Goal: Information Seeking & Learning: Understand process/instructions

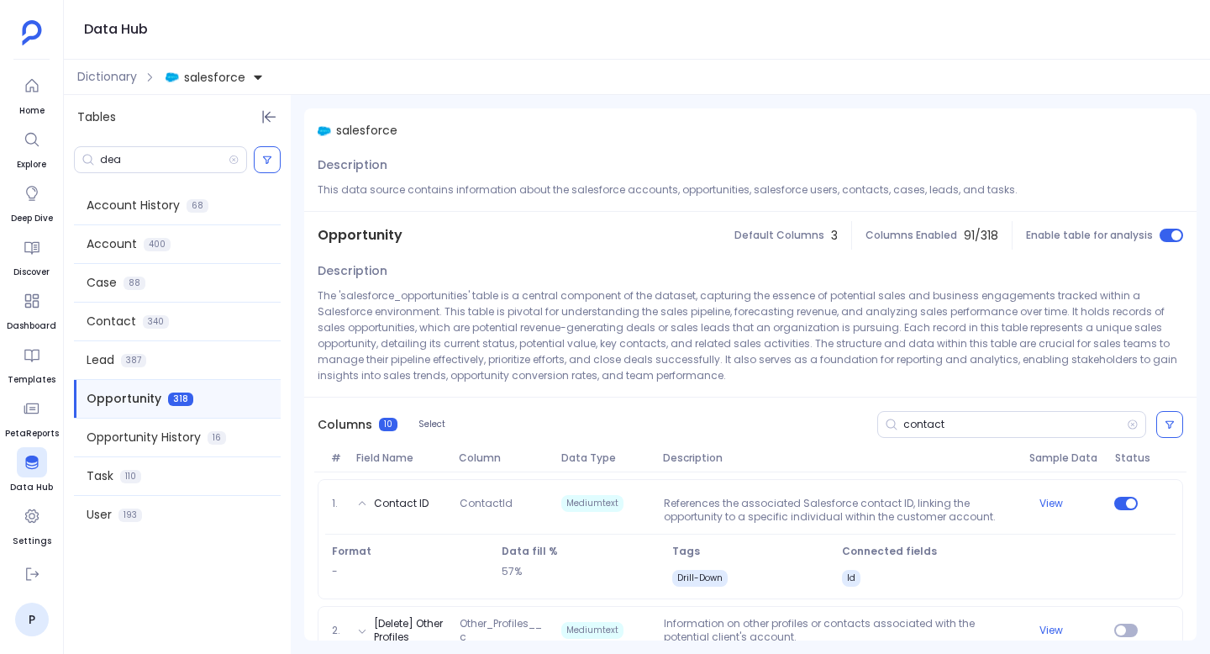
scroll to position [171, 0]
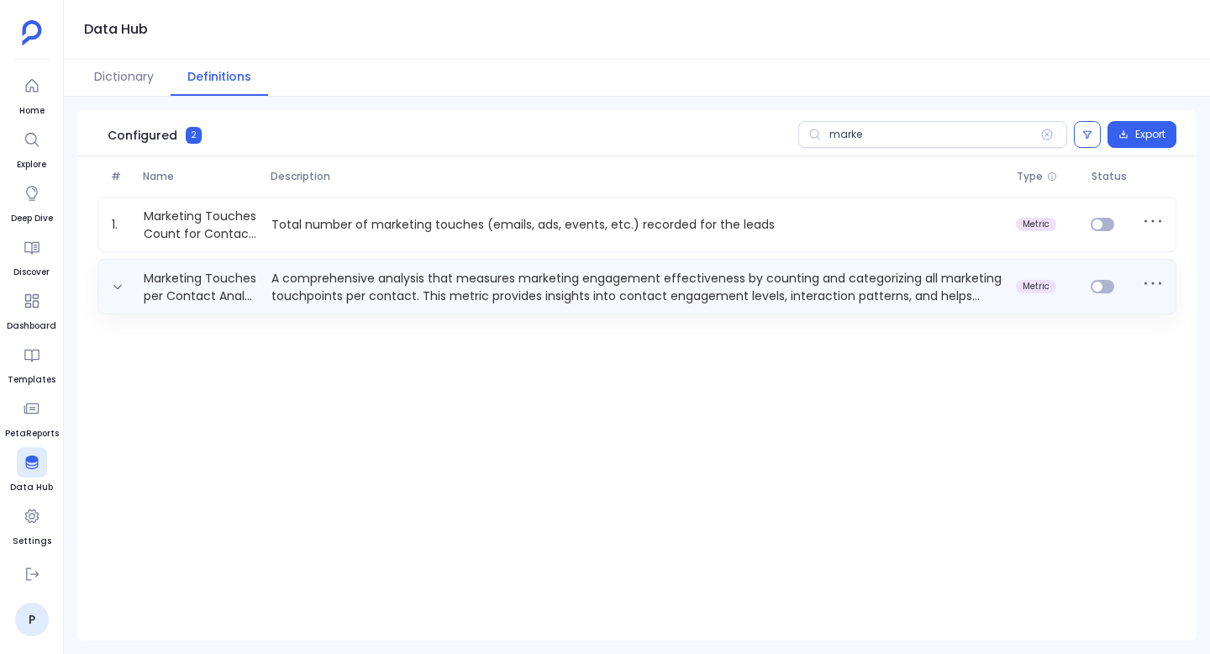
click at [533, 291] on p "A comprehensive analysis that measures marketing engagement effectiveness by co…" at bounding box center [637, 287] width 744 height 34
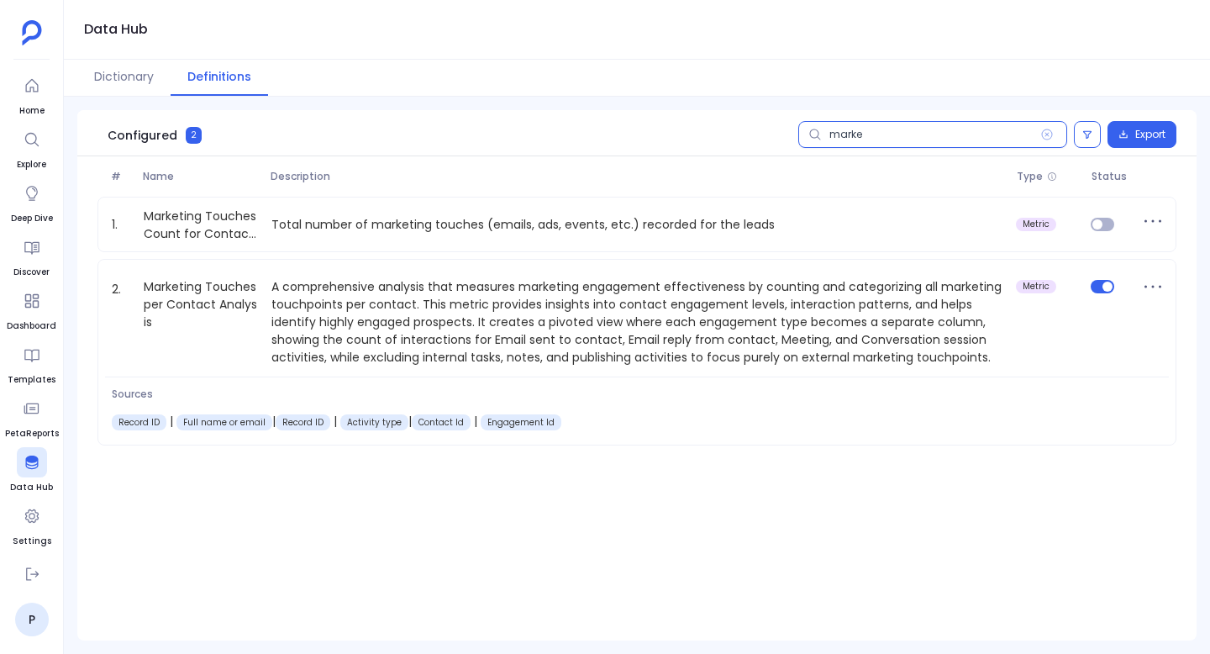
click at [934, 144] on input "marke" at bounding box center [932, 134] width 269 height 27
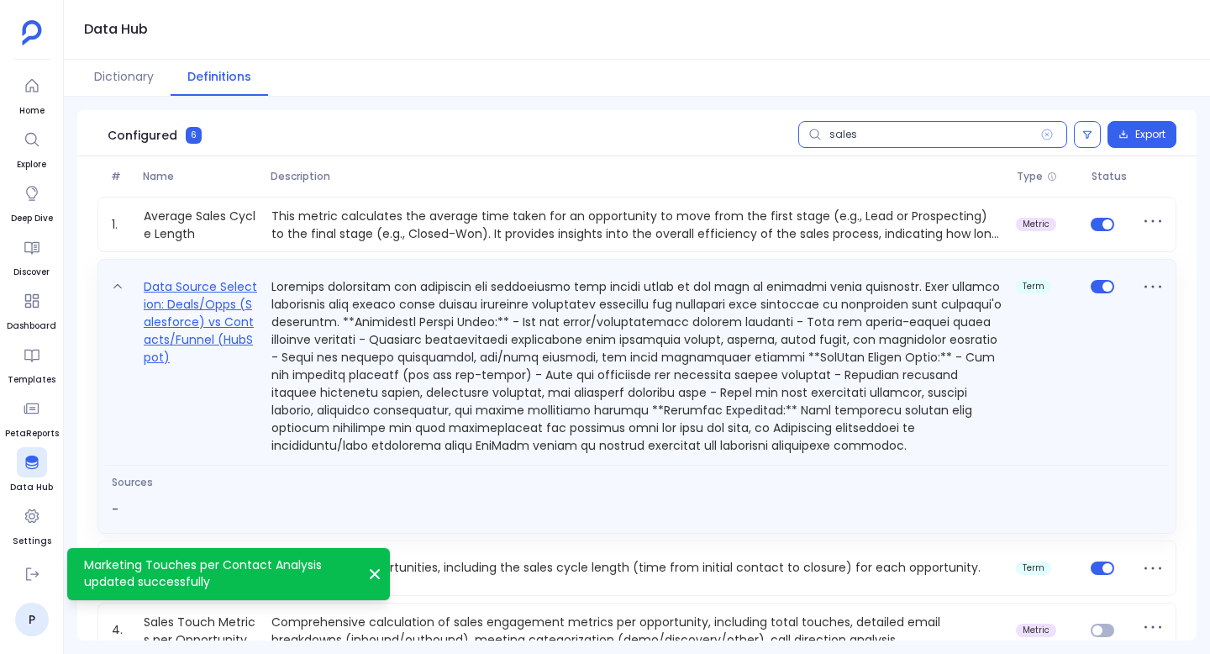
scroll to position [155, 0]
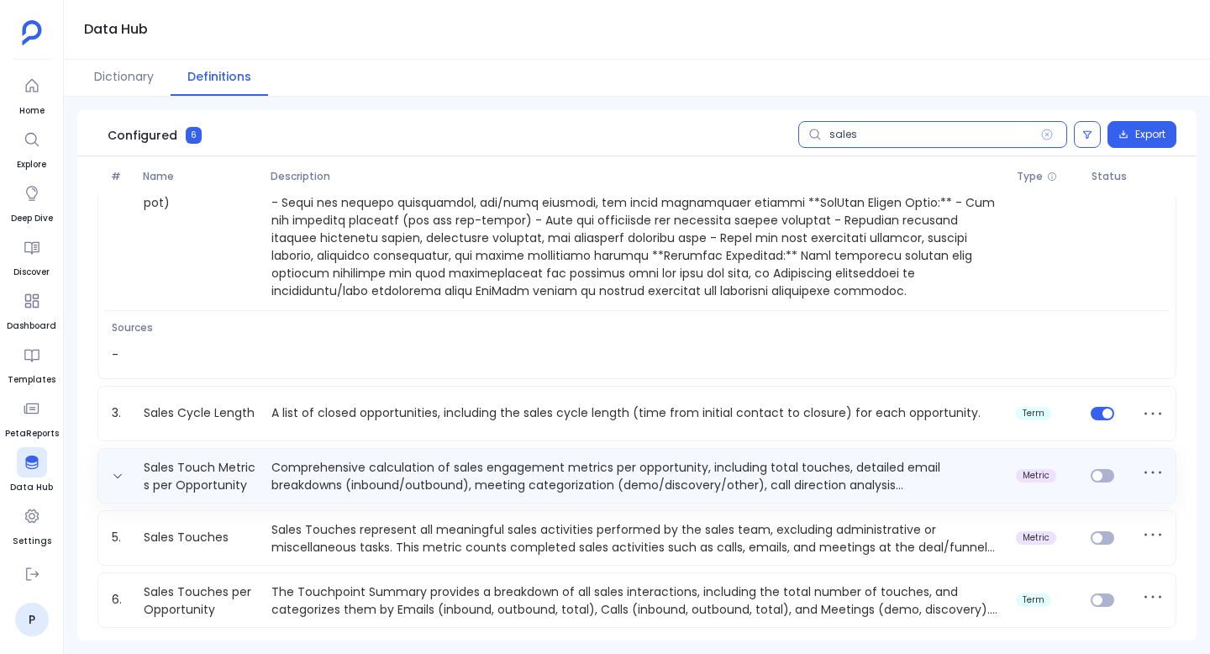
type input "sales"
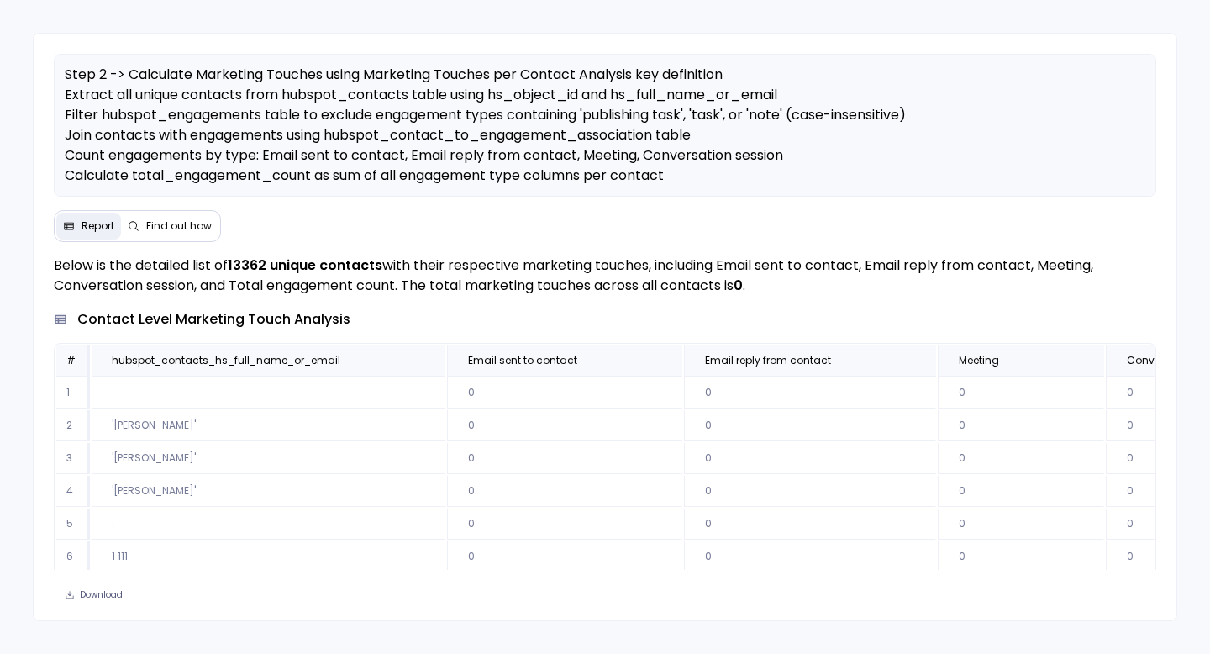
click at [174, 229] on span "Find out how" at bounding box center [179, 225] width 66 height 13
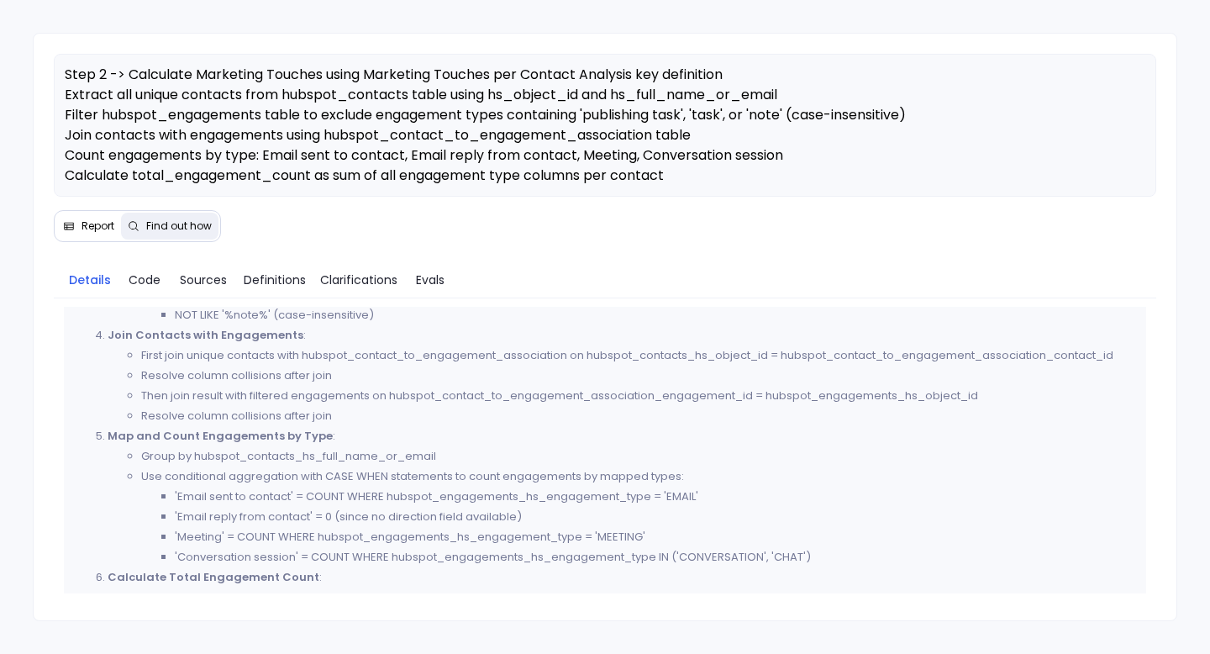
scroll to position [589, 0]
click at [132, 278] on span "Code" at bounding box center [145, 280] width 32 height 18
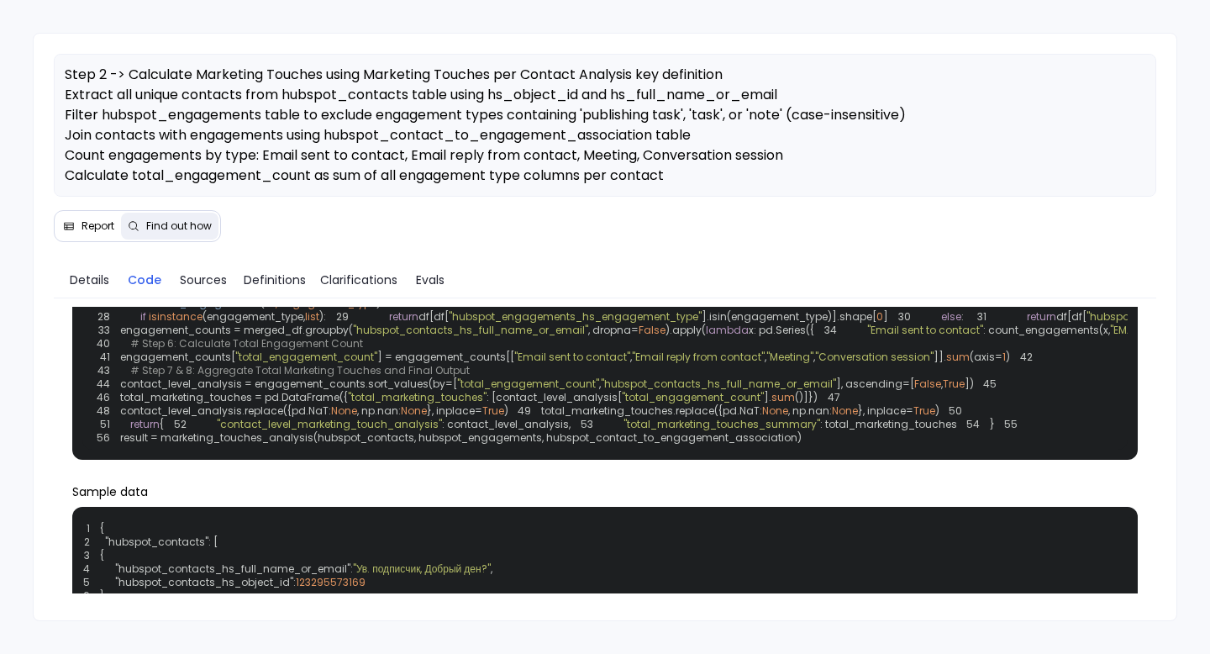
scroll to position [255, 0]
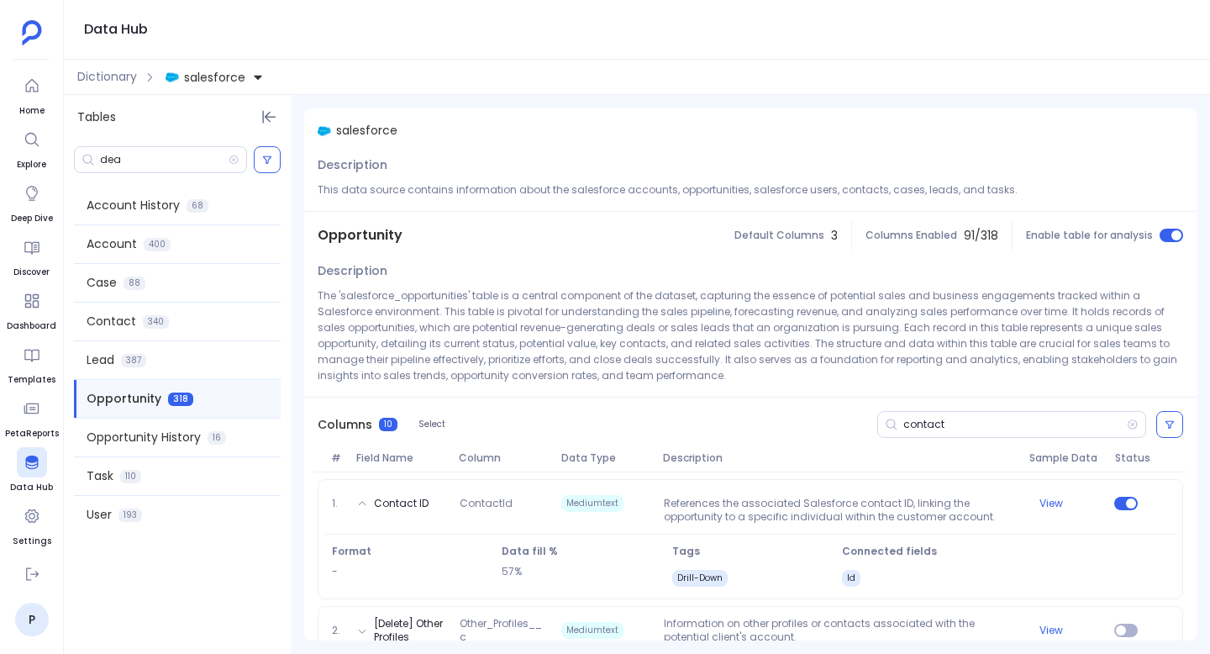
scroll to position [171, 0]
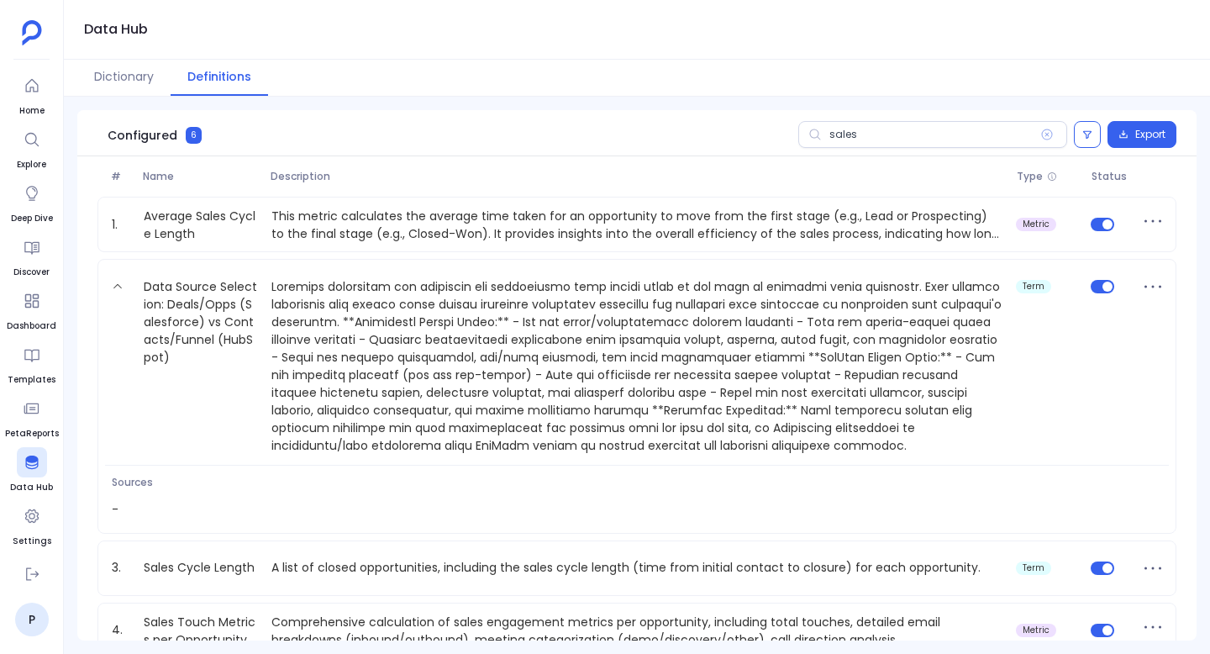
scroll to position [155, 0]
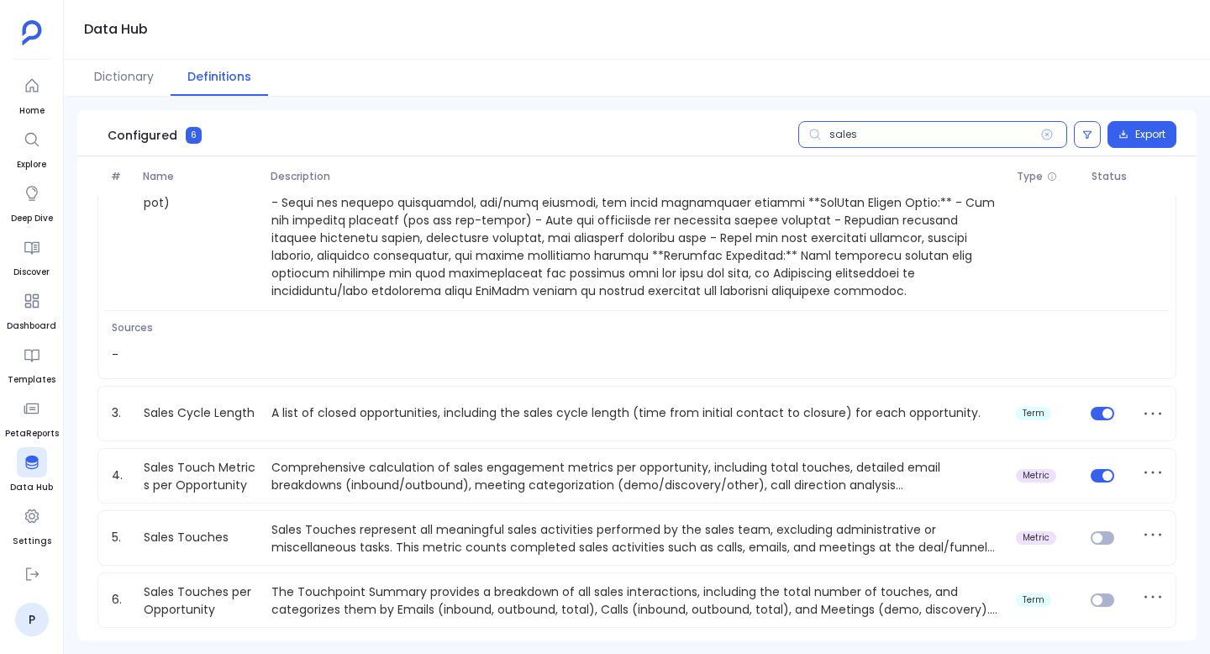
click at [872, 133] on input "sales" at bounding box center [932, 134] width 269 height 27
paste input "Contacts Converted to Deal"
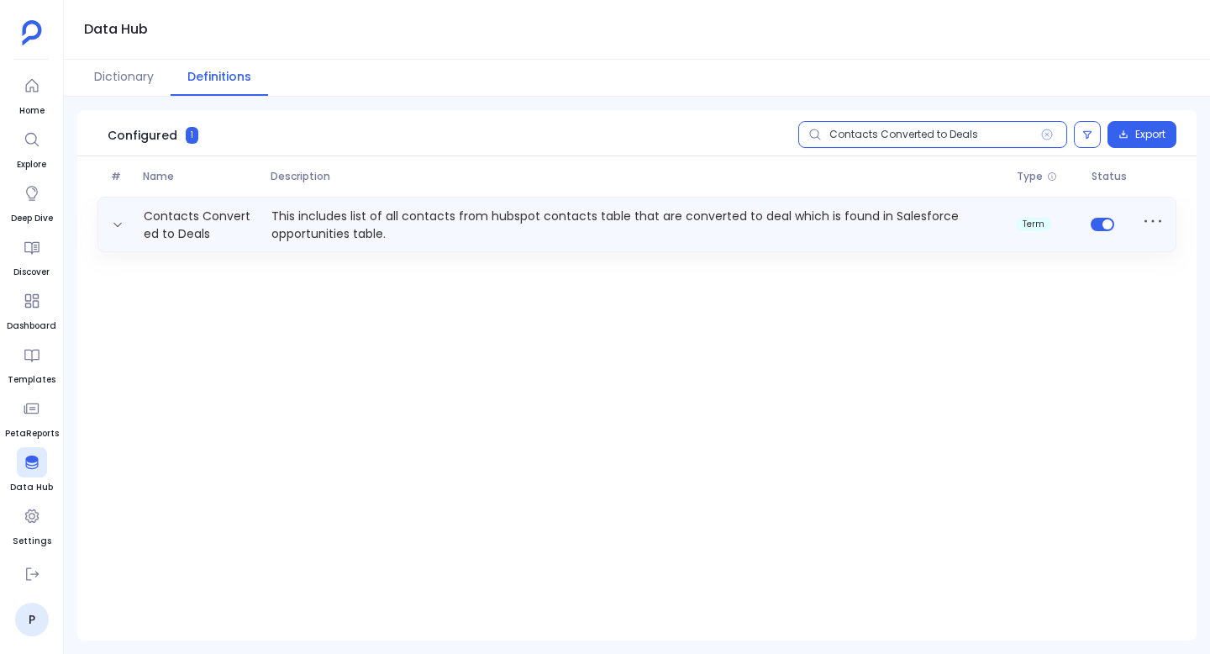
type input "Contacts Converted to Deals"
click at [171, 214] on link "Contacts Converted to Deals" at bounding box center [201, 225] width 128 height 34
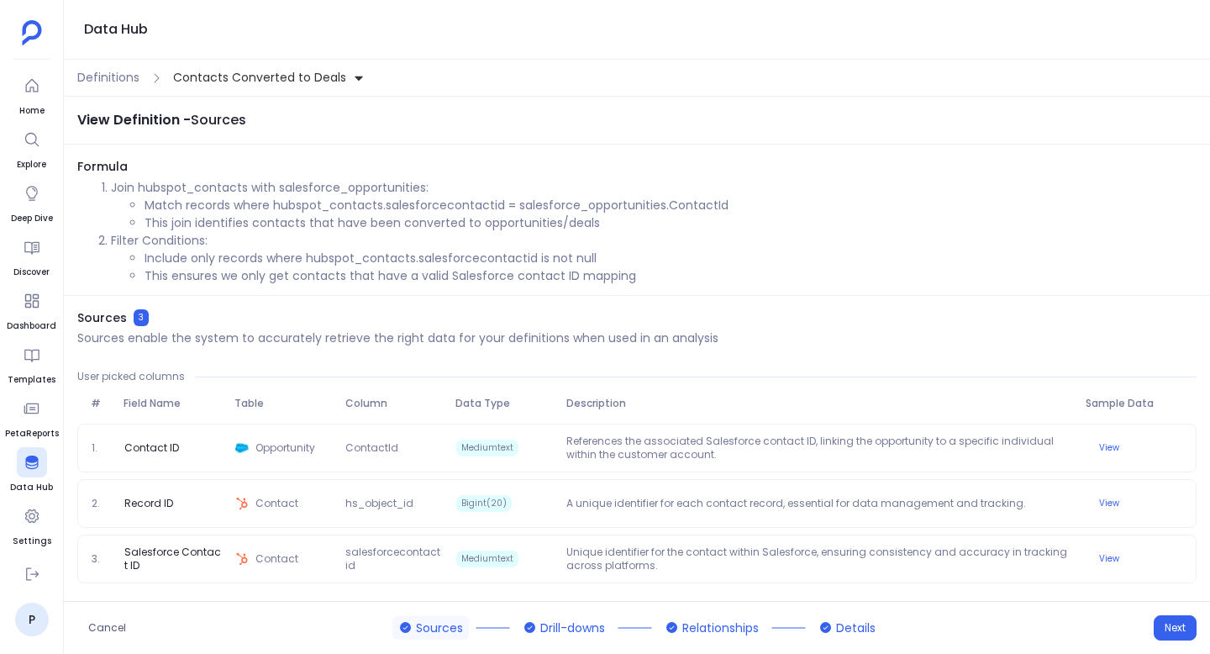
click at [387, 209] on li "Match records where hubspot_contacts.salesforcecontactid = salesforce_opportuni…" at bounding box center [671, 206] width 1052 height 18
click at [646, 206] on li "Match records where hubspot_contacts.salesforcecontactid = salesforce_opportuni…" at bounding box center [671, 206] width 1052 height 18
drag, startPoint x: 108, startPoint y: 233, endPoint x: 251, endPoint y: 241, distance: 143.1
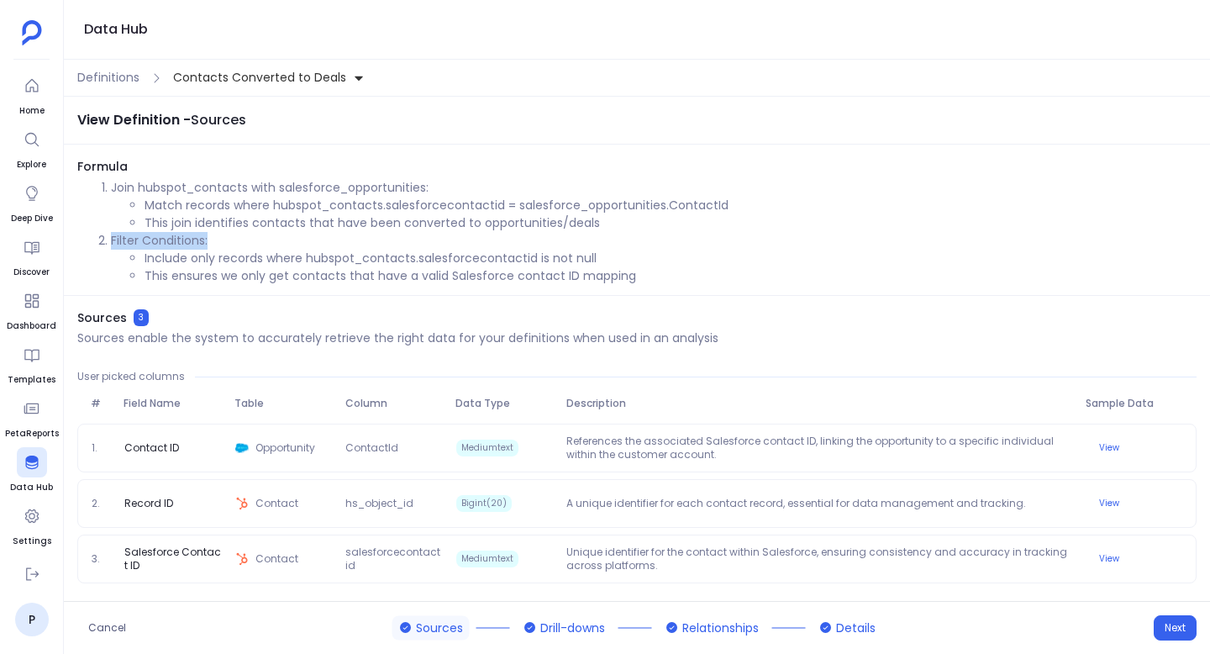
click at [251, 241] on li "Filter Conditions: Include only records where hubspot_contacts.salesforcecontac…" at bounding box center [653, 258] width 1085 height 53
click at [509, 255] on li "Include only records where hubspot_contacts.salesforcecontactid is not null" at bounding box center [671, 259] width 1052 height 18
click at [132, 91] on div "Definitions Contacts Converted to Deals" at bounding box center [637, 78] width 1146 height 37
click at [122, 82] on span "Definitions" at bounding box center [108, 78] width 62 height 18
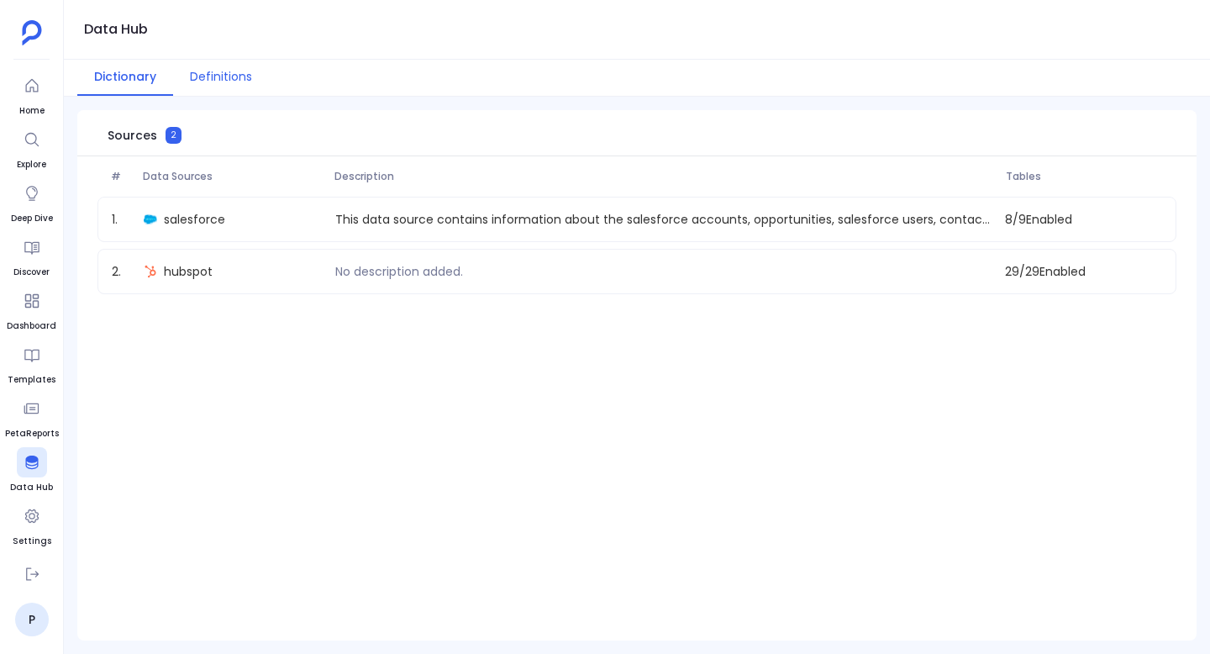
click at [211, 67] on button "Definitions" at bounding box center [221, 78] width 96 height 36
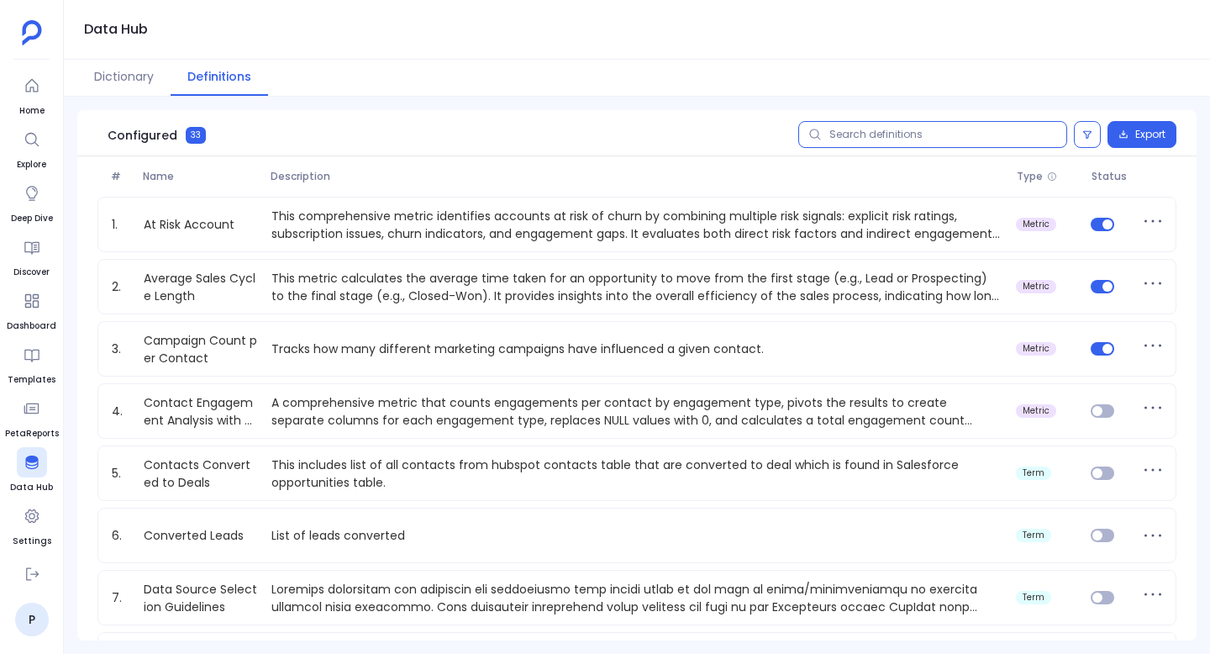
click at [860, 131] on input "text" at bounding box center [932, 134] width 269 height 27
type input "tot"
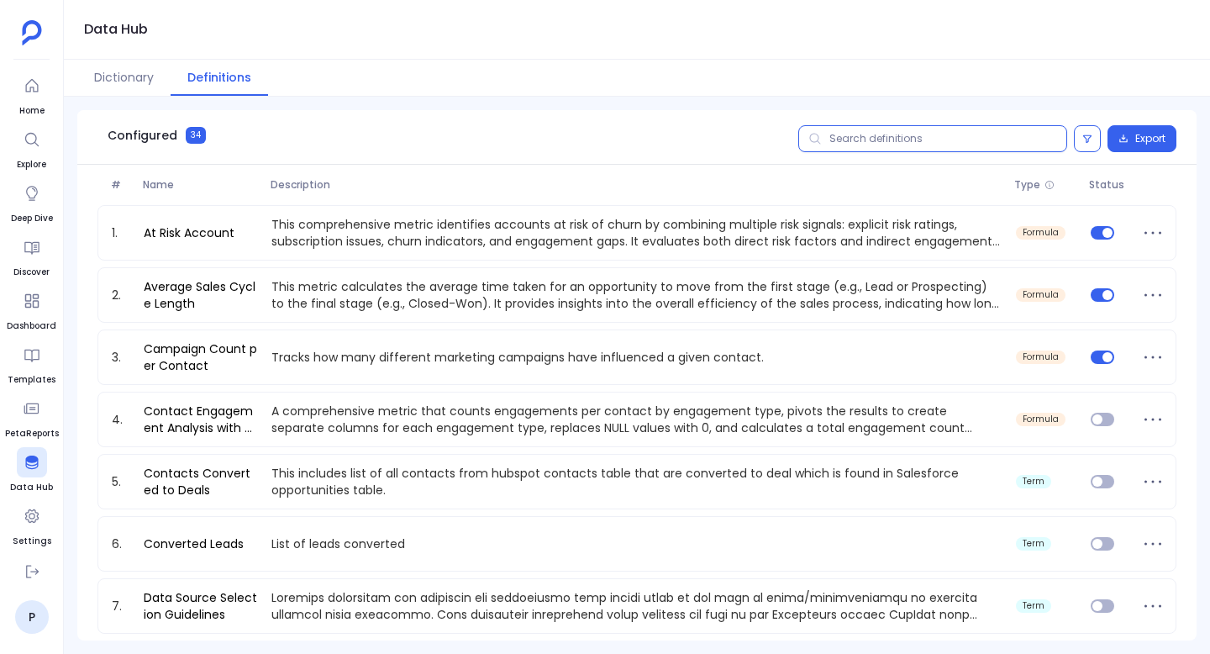
click at [937, 143] on input "text" at bounding box center [932, 138] width 269 height 27
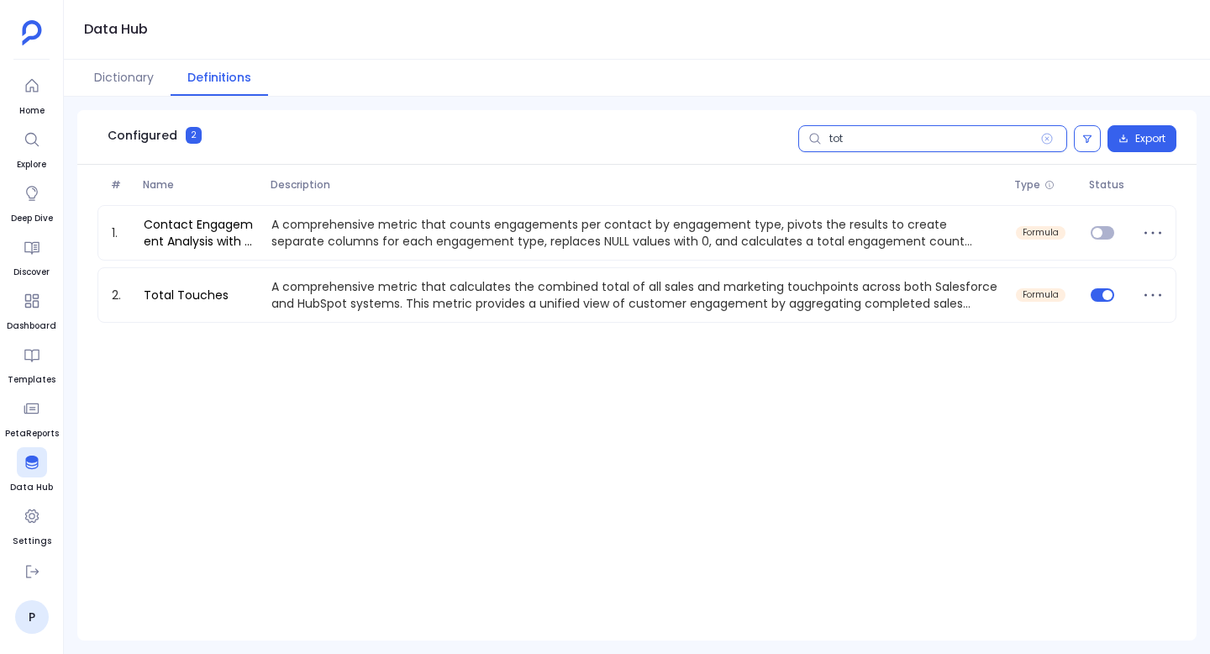
type input "tot"
click at [1046, 176] on div "# Name Description Type Status" at bounding box center [635, 185] width 1117 height 40
click at [845, 149] on input "tot" at bounding box center [932, 138] width 269 height 27
